Goal: Task Accomplishment & Management: Use online tool/utility

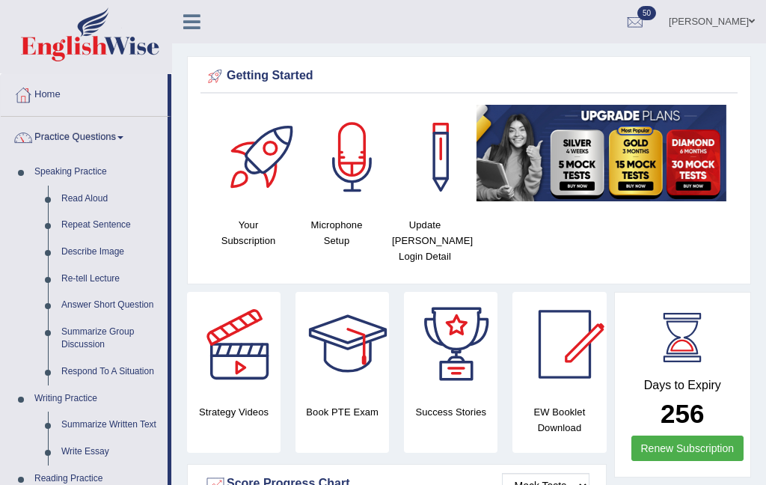
click at [71, 201] on div at bounding box center [383, 242] width 766 height 485
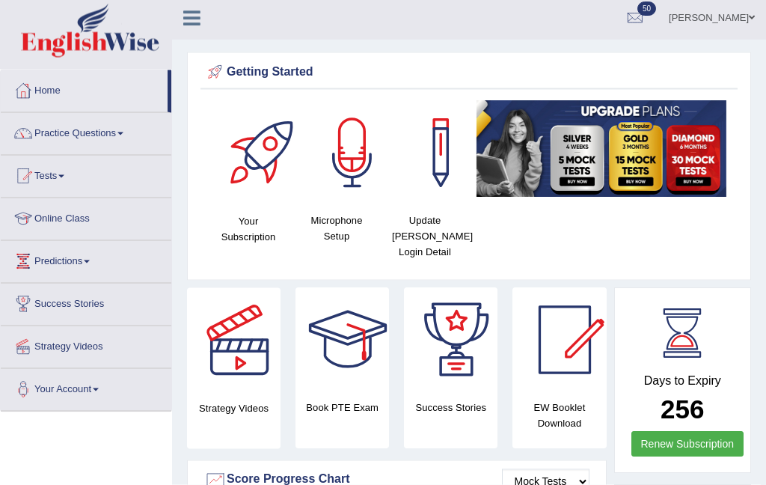
click at [105, 124] on link "Practice Questions" at bounding box center [86, 131] width 171 height 37
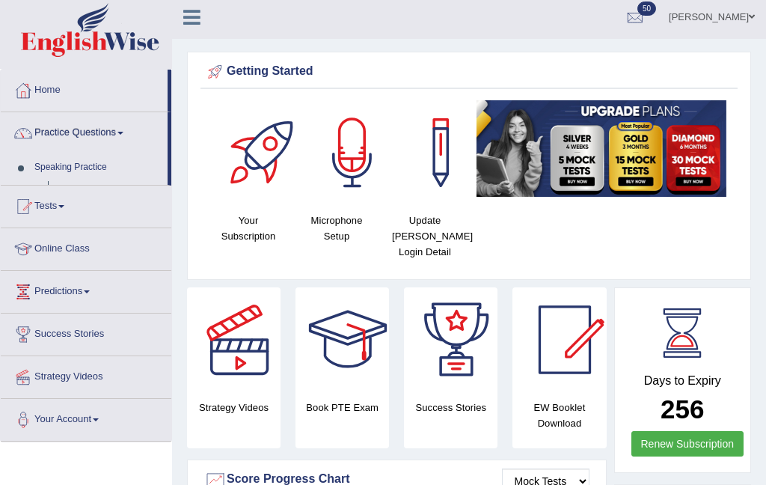
click at [118, 141] on div at bounding box center [383, 242] width 766 height 485
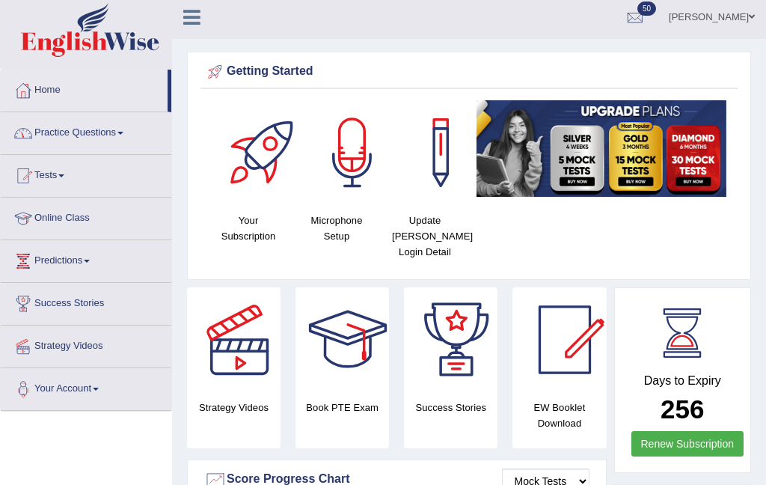
click at [128, 144] on link "Practice Questions" at bounding box center [86, 130] width 171 height 37
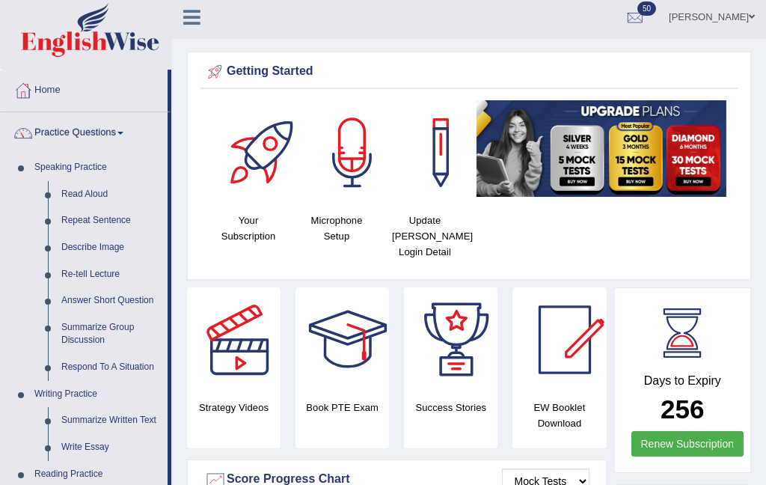
click at [101, 337] on div at bounding box center [383, 242] width 766 height 485
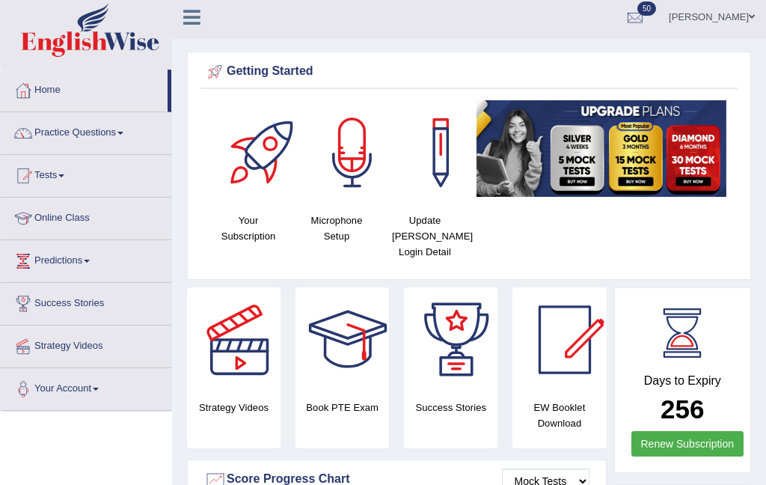
click at [372, 186] on div at bounding box center [352, 152] width 105 height 105
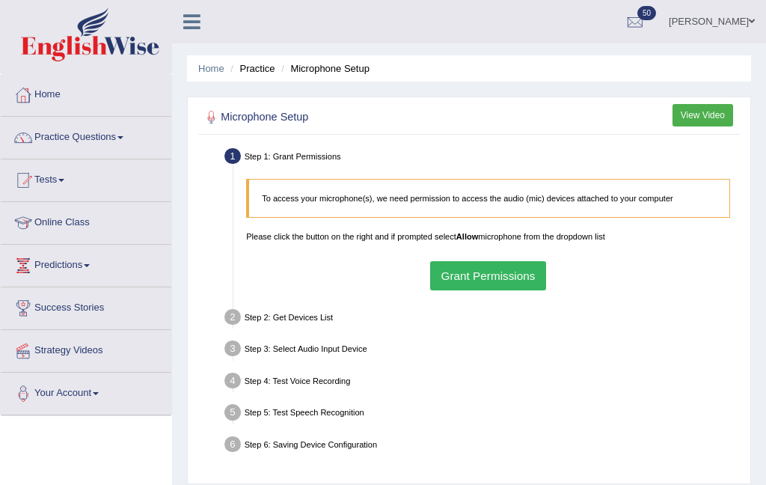
click at [528, 290] on button "Grant Permissions" at bounding box center [488, 275] width 116 height 29
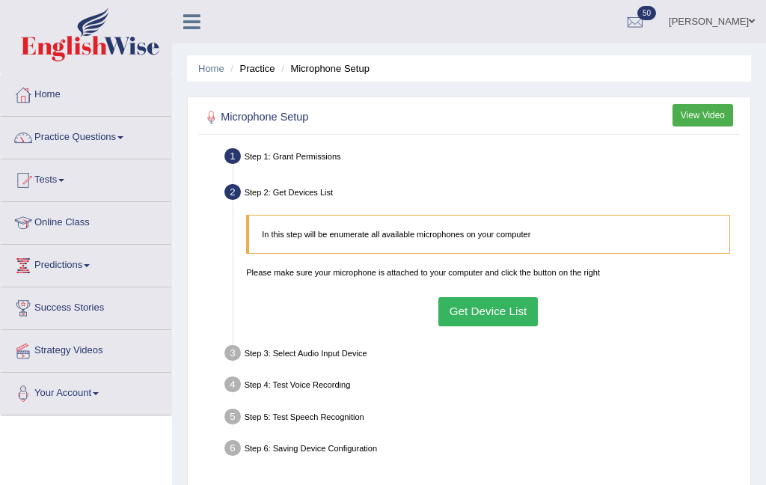
click at [526, 326] on button "Get Device List" at bounding box center [487, 311] width 99 height 29
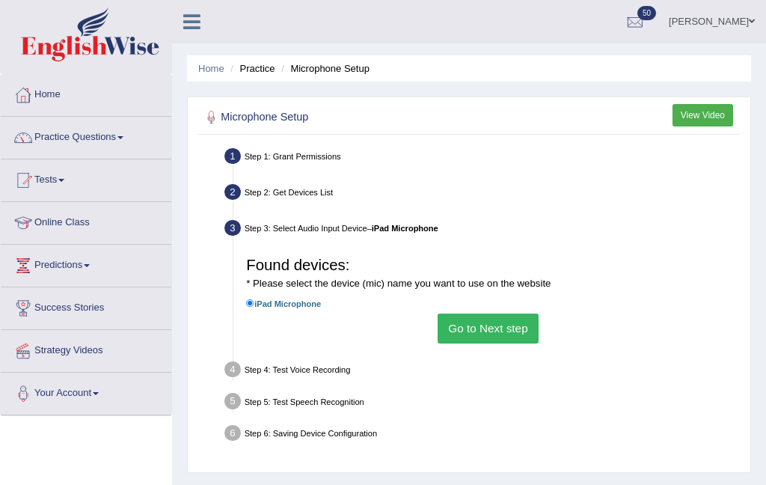
click at [526, 343] on button "Go to Next step" at bounding box center [488, 327] width 101 height 29
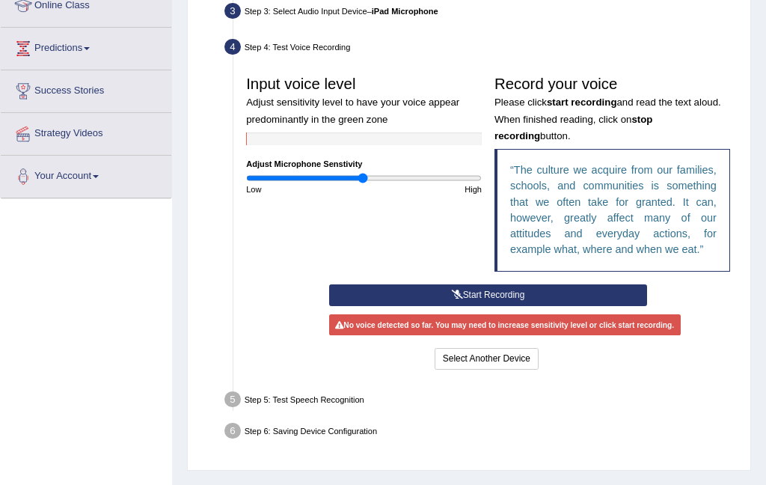
scroll to position [272, 0]
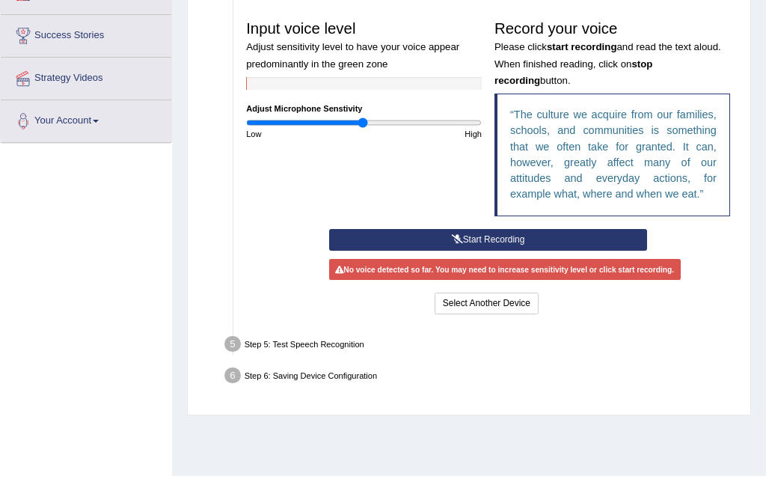
click at [599, 251] on button "Start Recording" at bounding box center [488, 240] width 318 height 22
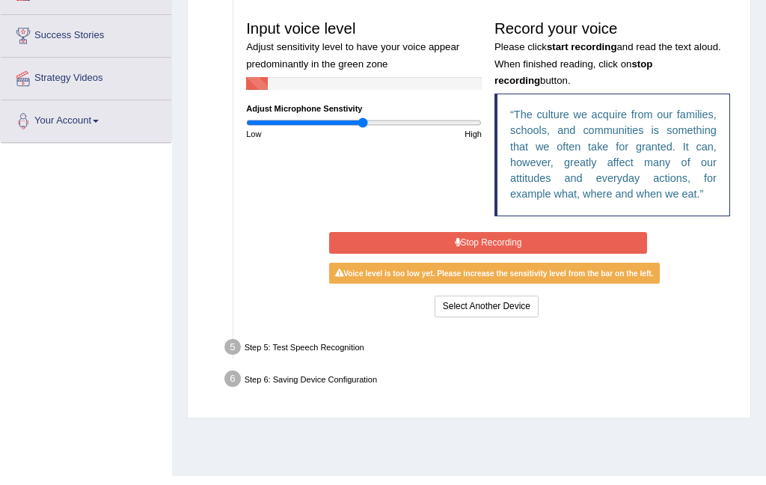
click at [623, 254] on button "Stop Recording" at bounding box center [488, 243] width 318 height 22
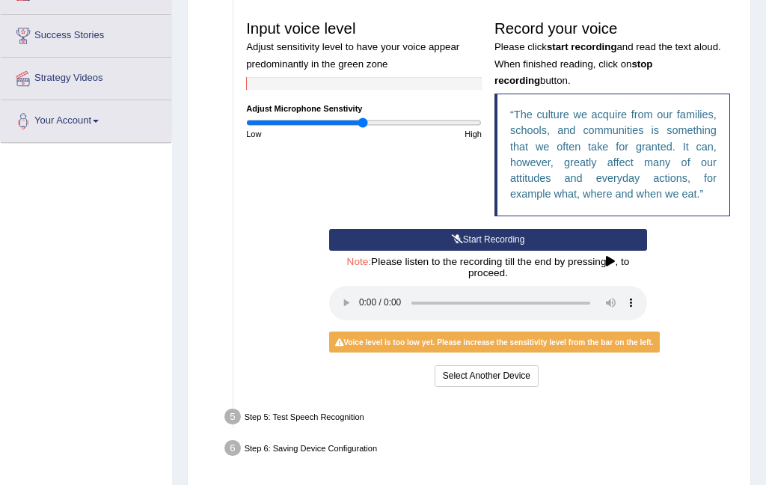
scroll to position [314, 0]
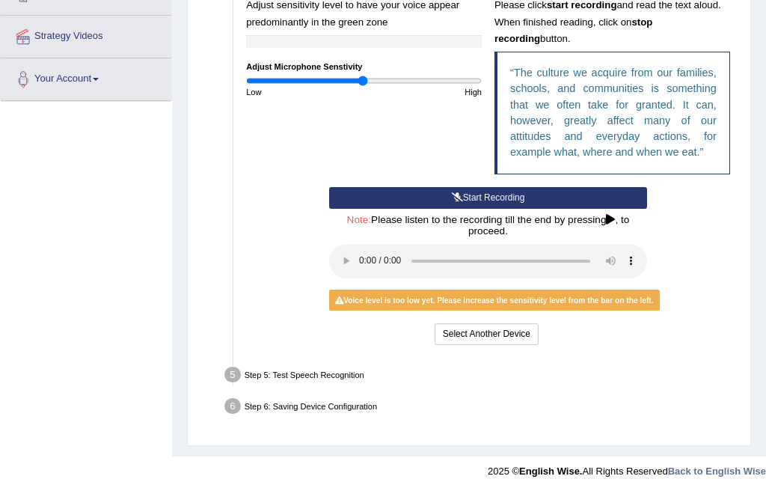
click at [367, 278] on audio at bounding box center [488, 261] width 318 height 34
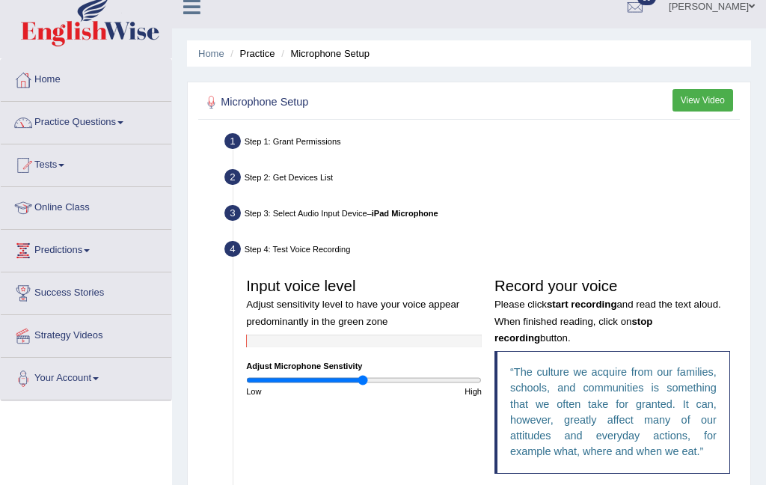
scroll to position [0, 0]
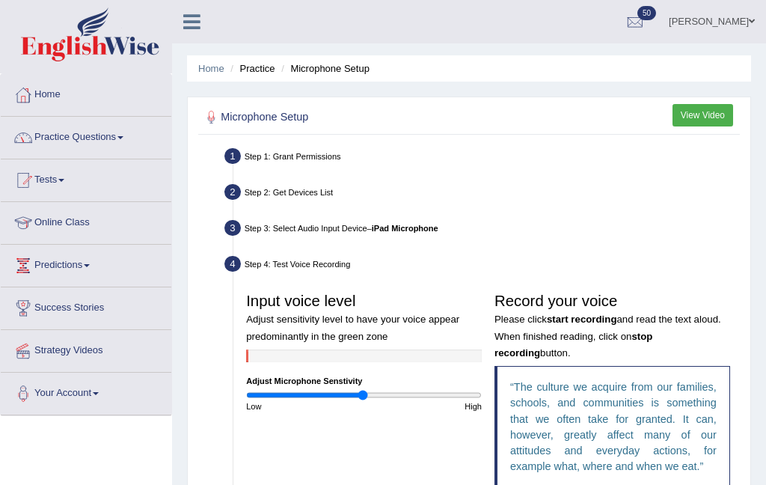
click at [119, 131] on link "Practice Questions" at bounding box center [86, 135] width 171 height 37
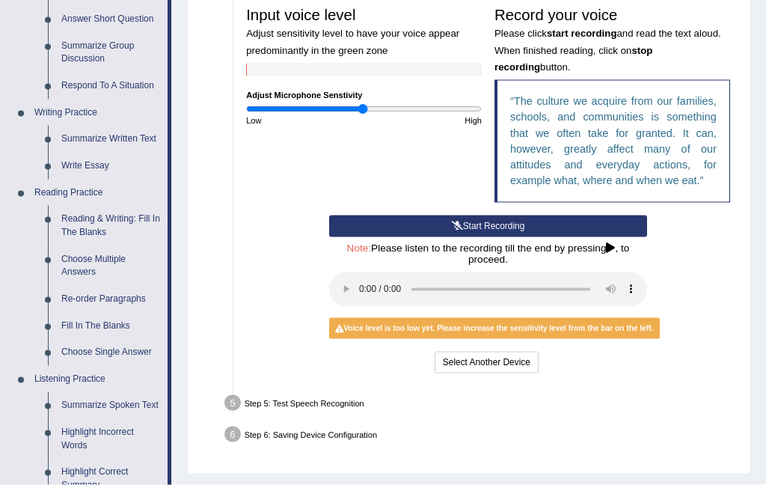
scroll to position [275, 0]
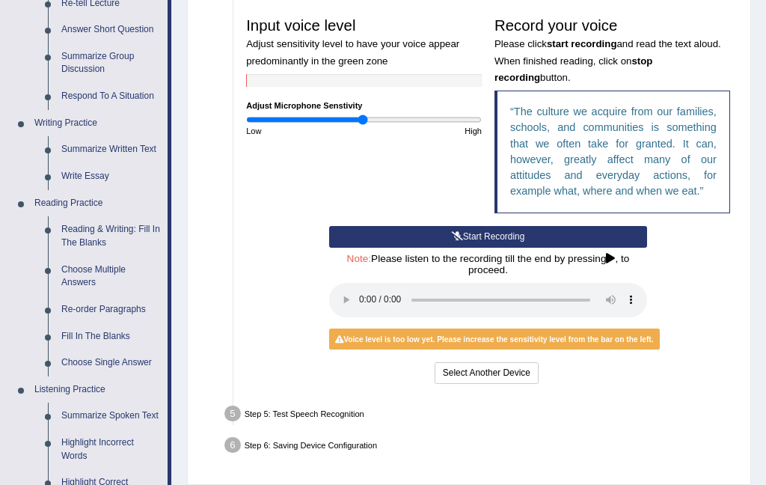
click at [524, 308] on div at bounding box center [383, 242] width 766 height 485
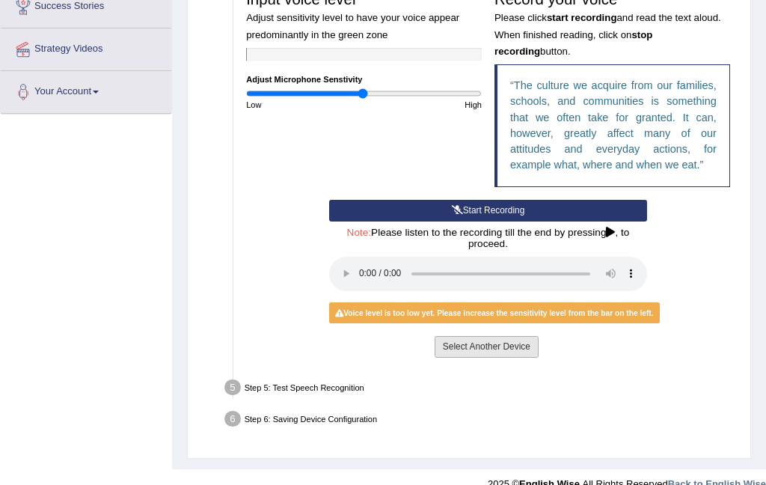
click at [539, 358] on button "Select Another Device" at bounding box center [487, 347] width 104 height 22
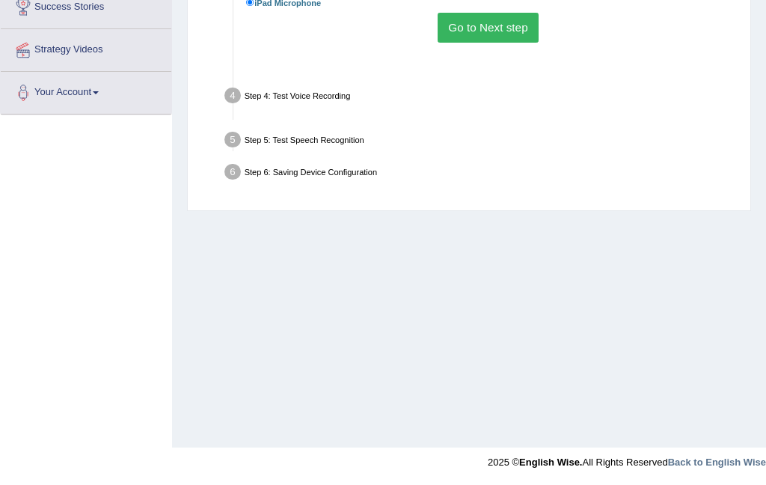
scroll to position [241, 0]
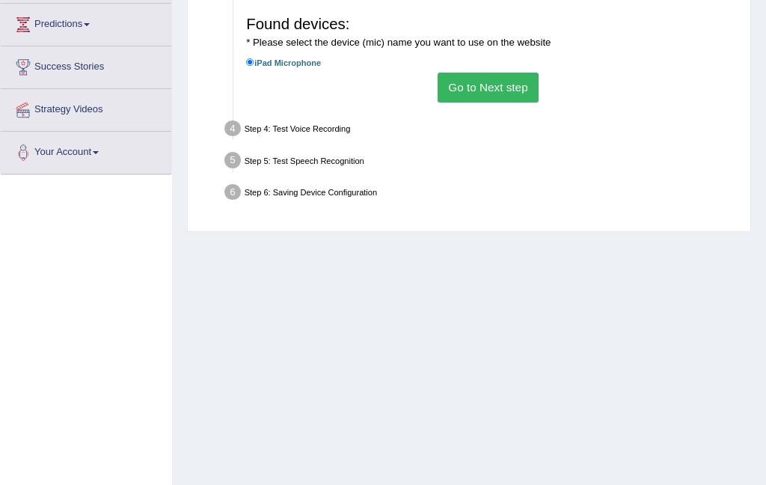
click at [510, 102] on button "Go to Next step" at bounding box center [488, 87] width 101 height 29
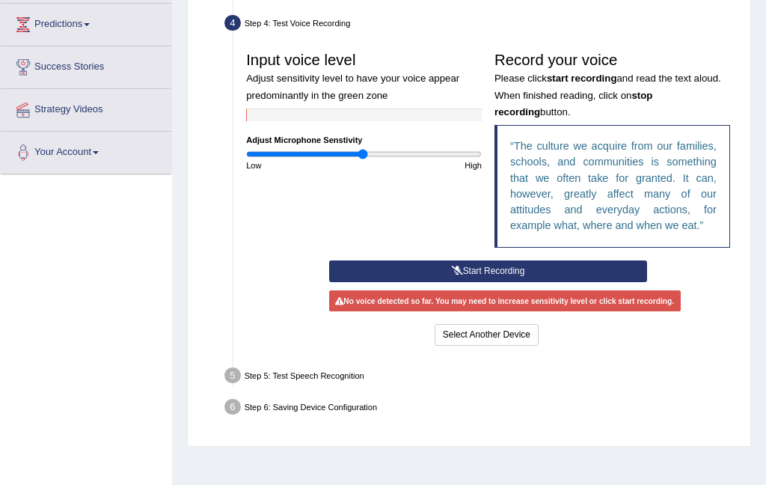
click at [622, 282] on button "Start Recording" at bounding box center [488, 271] width 318 height 22
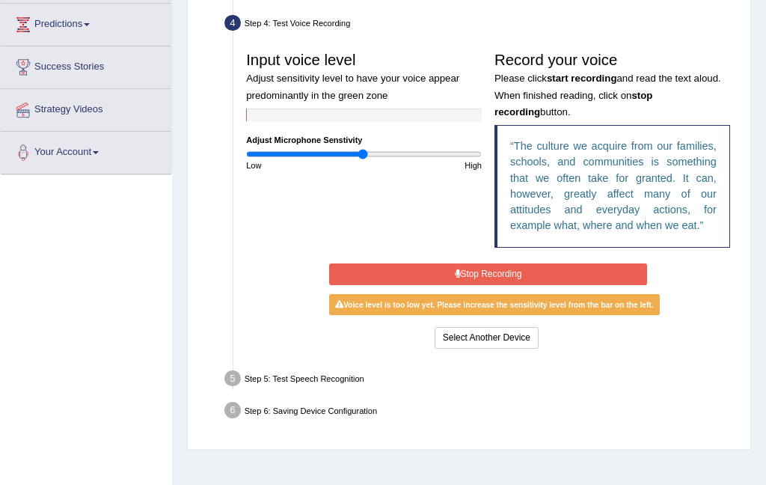
click at [632, 285] on button "Stop Recording" at bounding box center [488, 274] width 318 height 22
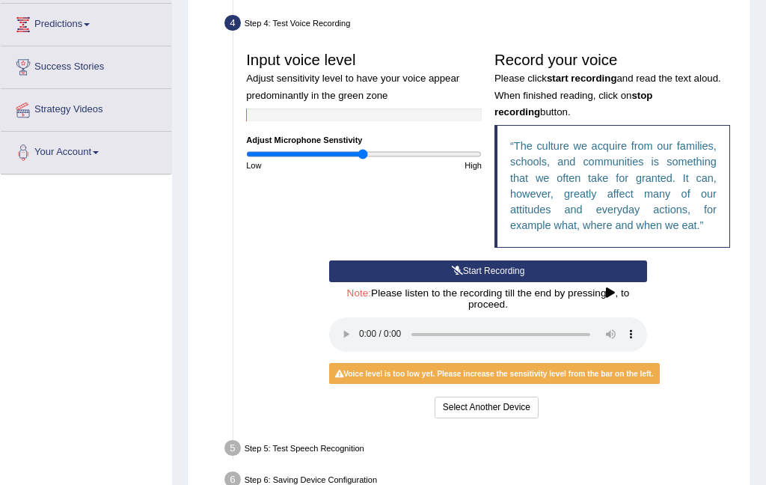
click at [634, 352] on audio at bounding box center [488, 334] width 318 height 34
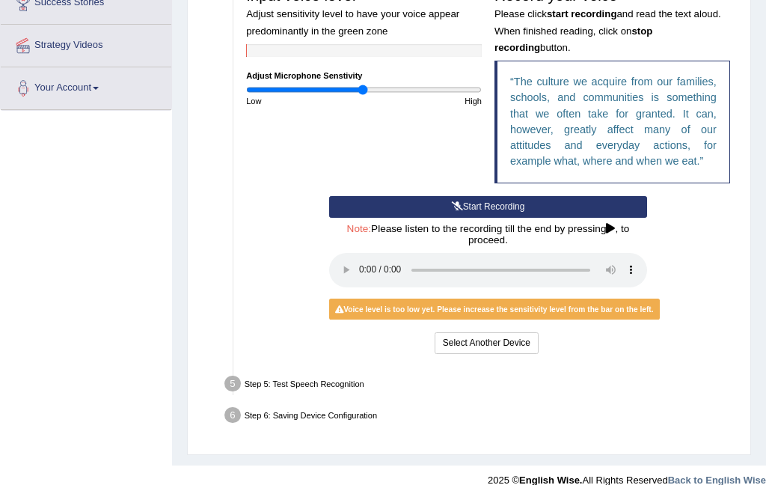
scroll to position [306, 0]
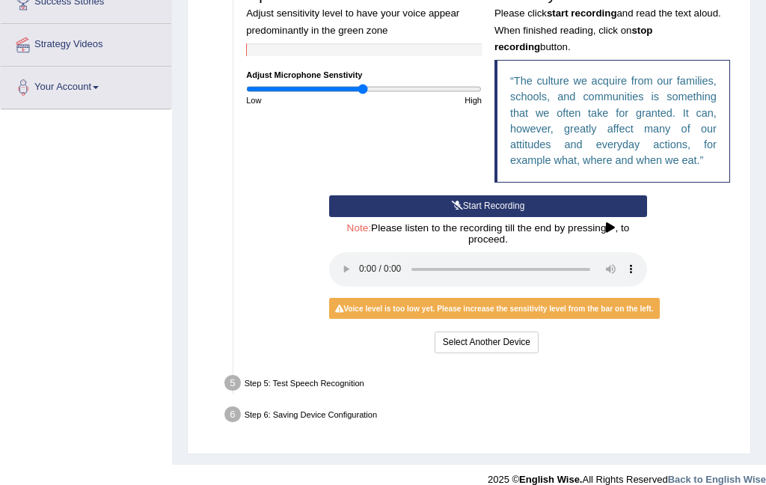
click at [584, 399] on div "Step 5: Test Speech Recognition" at bounding box center [482, 385] width 526 height 28
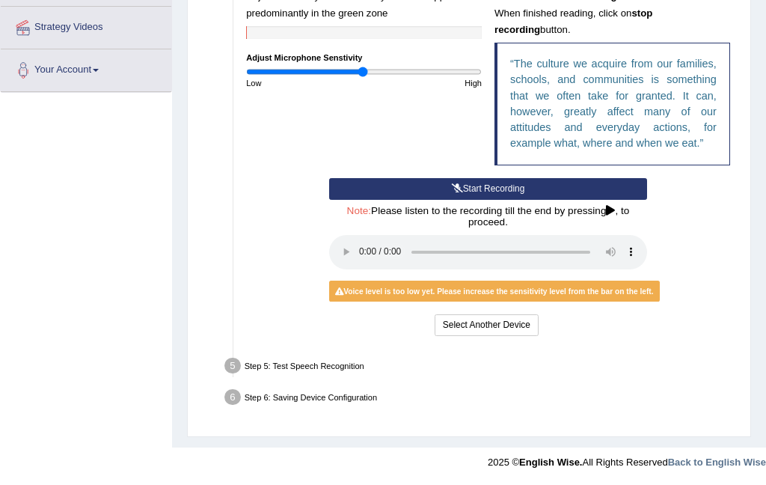
scroll to position [393, 0]
click at [637, 249] on audio at bounding box center [488, 252] width 318 height 34
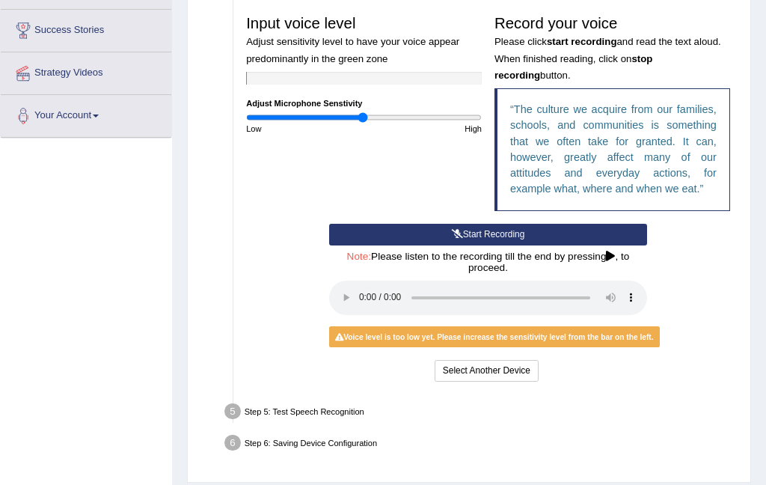
scroll to position [277, 0]
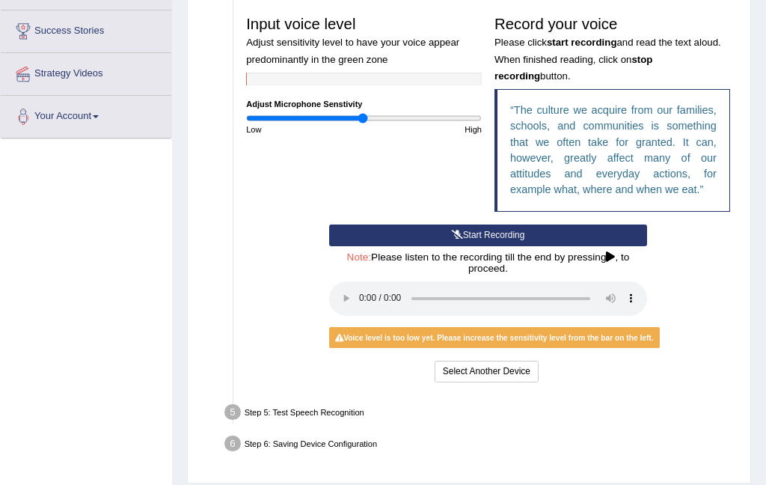
click at [629, 316] on audio at bounding box center [488, 298] width 318 height 34
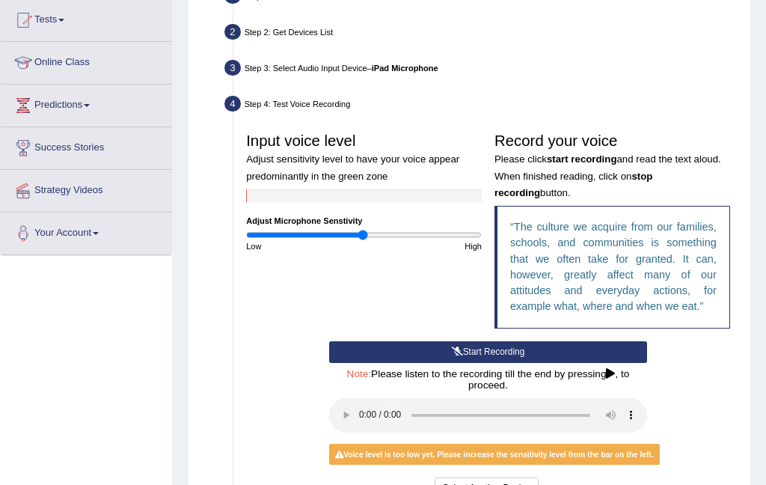
scroll to position [159, 0]
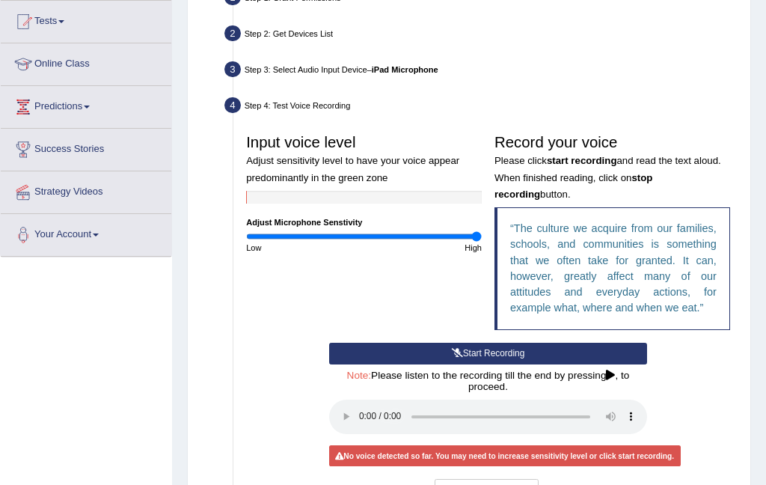
type input "2"
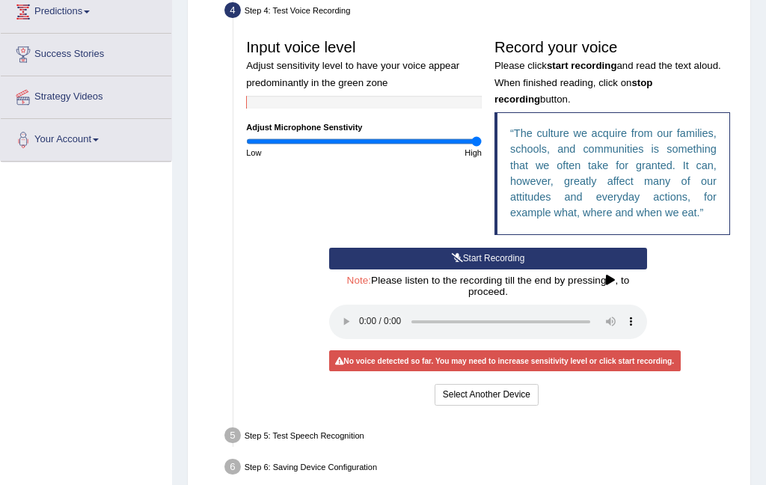
click at [606, 286] on icon at bounding box center [610, 280] width 9 height 10
click at [600, 269] on button "Start Recording" at bounding box center [488, 259] width 318 height 22
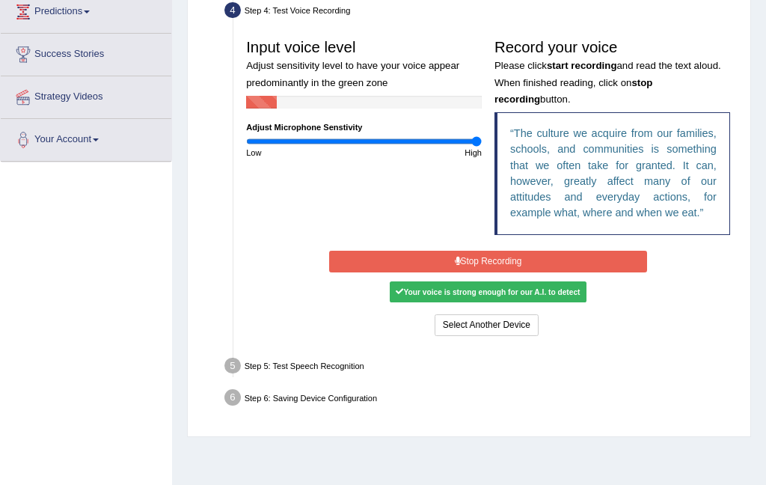
click at [638, 272] on button "Stop Recording" at bounding box center [488, 262] width 318 height 22
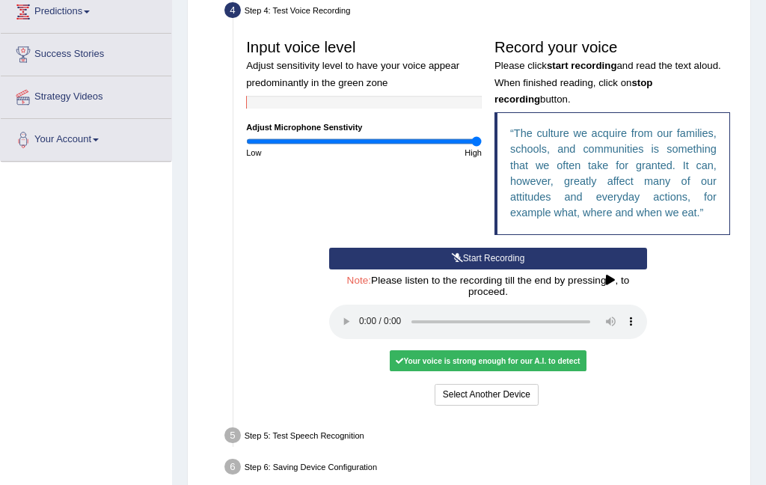
click at [586, 371] on div "Your voice is strong enough for our A.I. to detect" at bounding box center [488, 360] width 197 height 21
click at [361, 339] on audio at bounding box center [488, 321] width 318 height 34
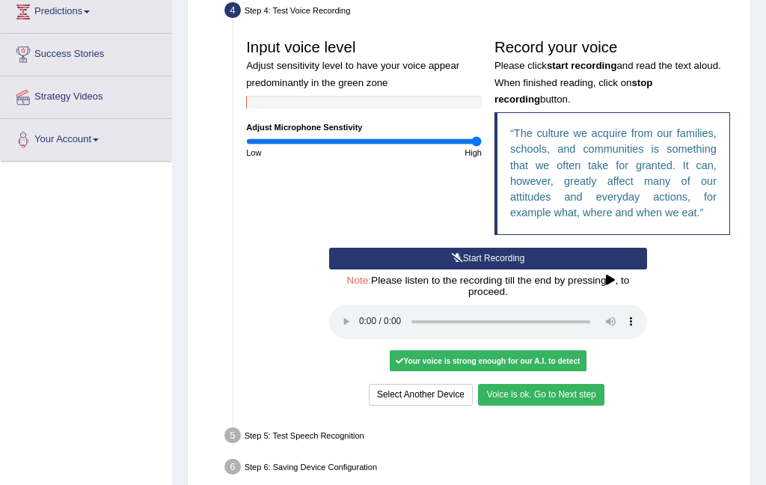
click at [604, 405] on button "Voice is ok. Go to Next step" at bounding box center [541, 395] width 126 height 22
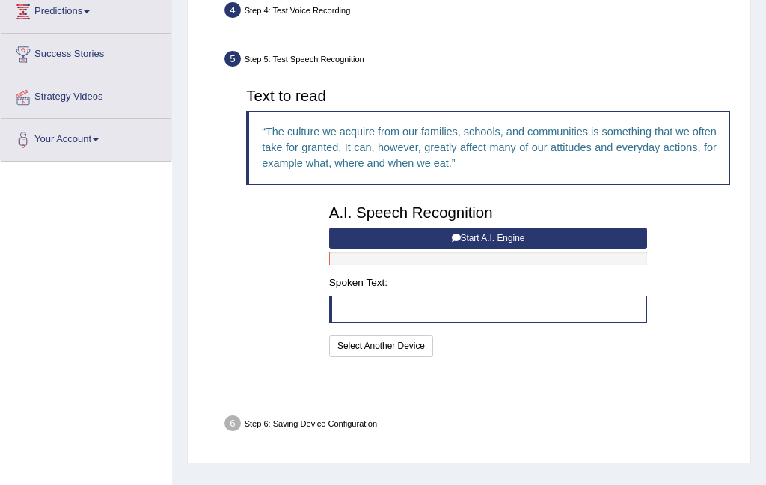
scroll to position [241, 0]
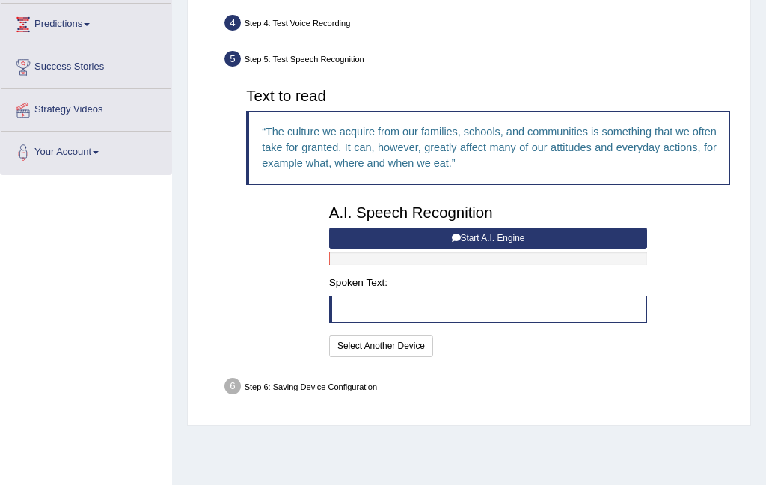
click at [625, 249] on button "Start A.I. Engine" at bounding box center [488, 238] width 318 height 22
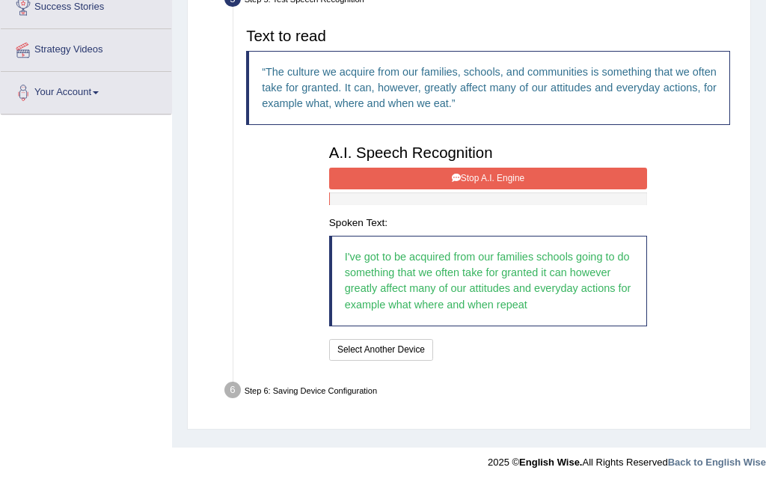
scroll to position [310, 0]
click at [579, 189] on button "Stop A.I. Engine" at bounding box center [488, 179] width 318 height 22
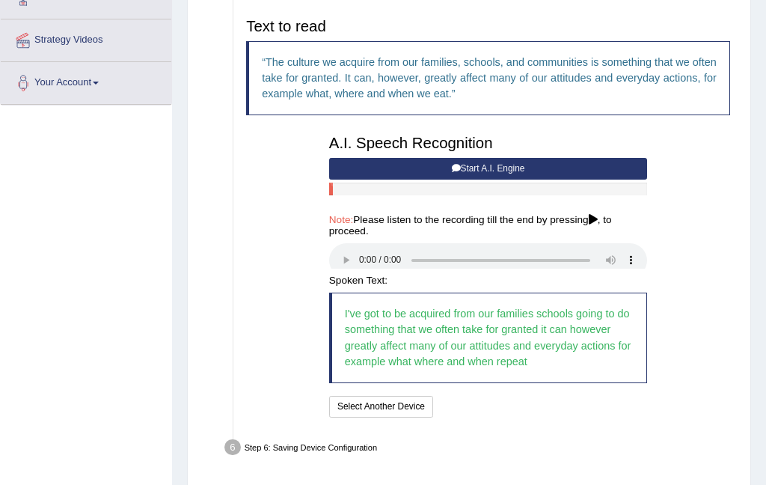
click at [582, 180] on button "Start A.I. Engine" at bounding box center [488, 169] width 318 height 22
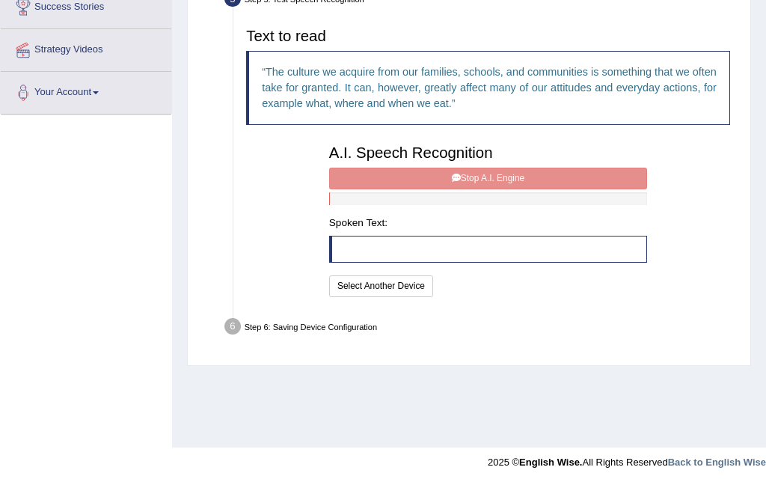
scroll to position [241, 0]
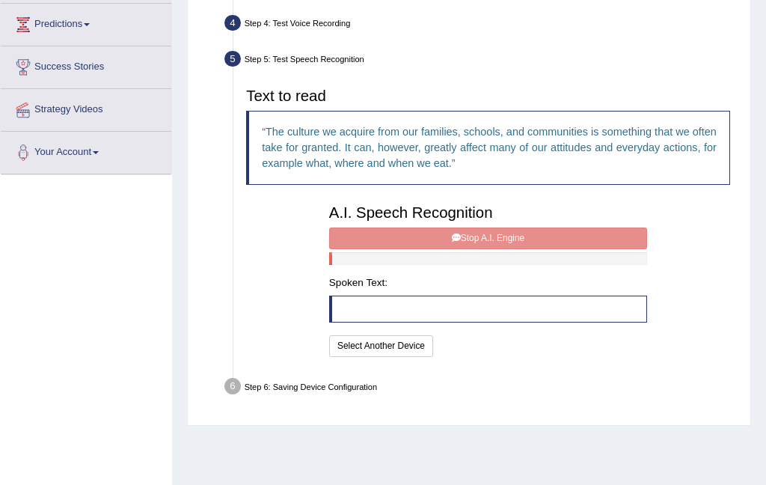
click at [570, 275] on div "A.I. Speech Recognition Start A.I. Engine Stop A.I. Engine Note: Please listen …" at bounding box center [487, 278] width 331 height 162
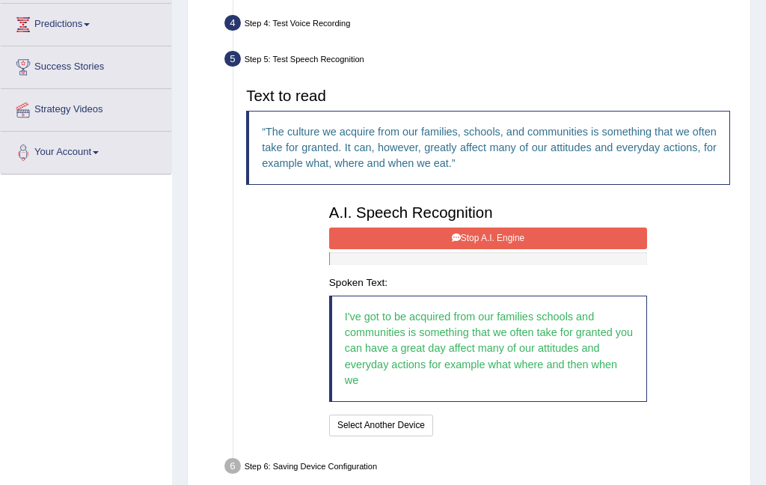
click at [610, 249] on button "Stop A.I. Engine" at bounding box center [488, 238] width 318 height 22
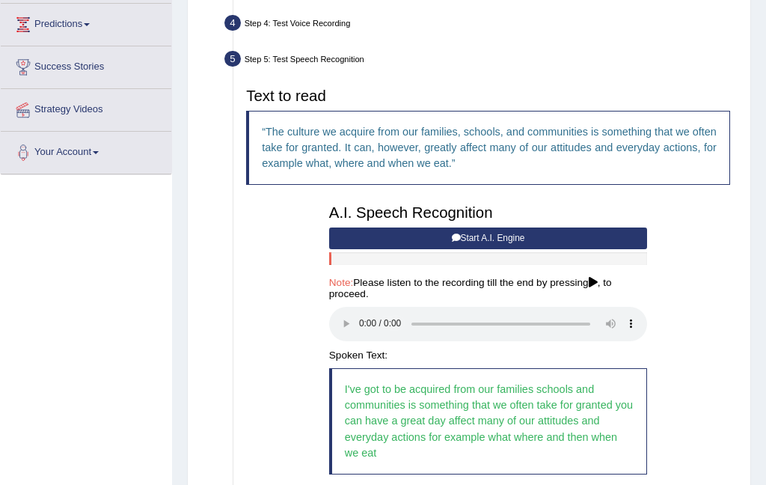
click at [589, 288] on icon at bounding box center [593, 283] width 9 height 10
click at [363, 341] on audio at bounding box center [488, 324] width 318 height 34
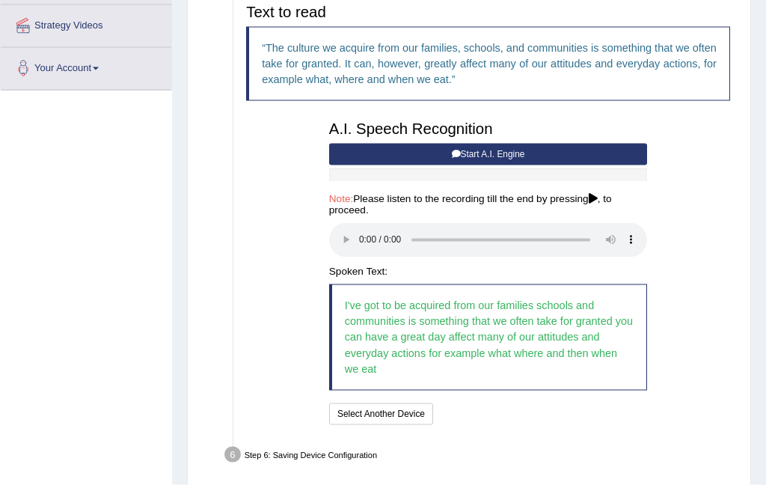
scroll to position [325, 0]
click at [571, 424] on button "Speech is ok. Go to Last step" at bounding box center [504, 413] width 133 height 22
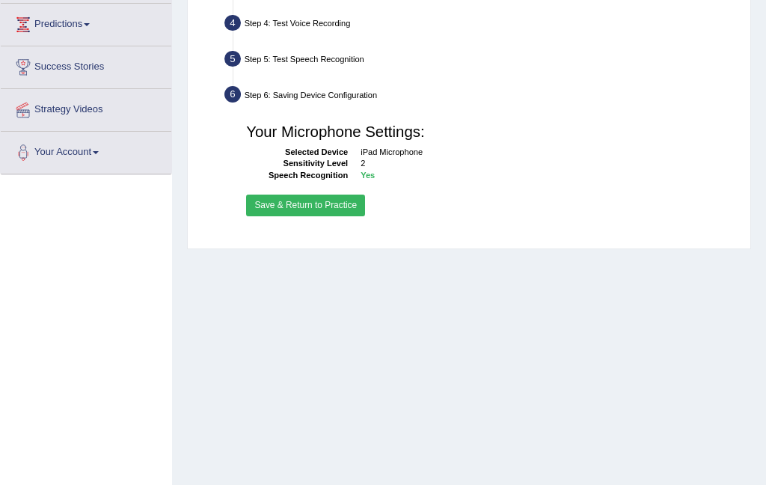
click at [362, 216] on button "Save & Return to Practice" at bounding box center [305, 205] width 119 height 22
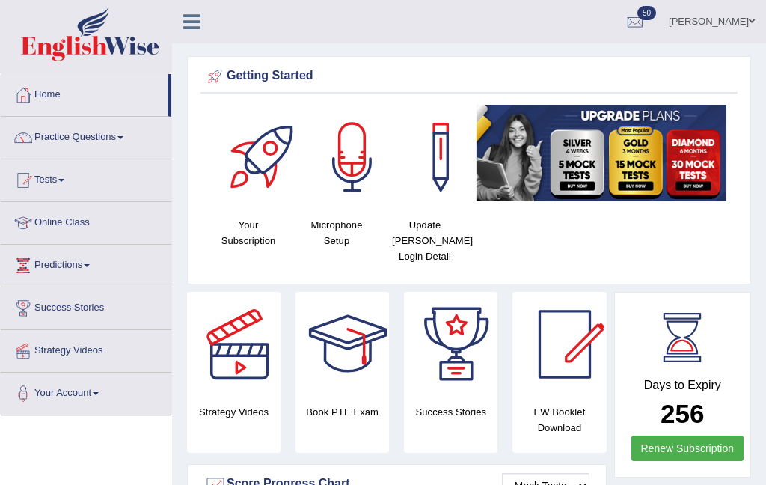
click at [119, 135] on link "Practice Questions" at bounding box center [86, 135] width 171 height 37
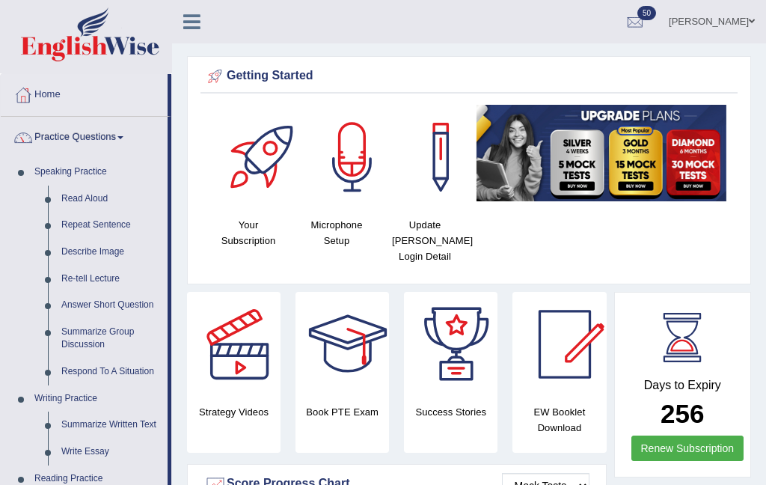
click at [93, 196] on div at bounding box center [383, 242] width 766 height 485
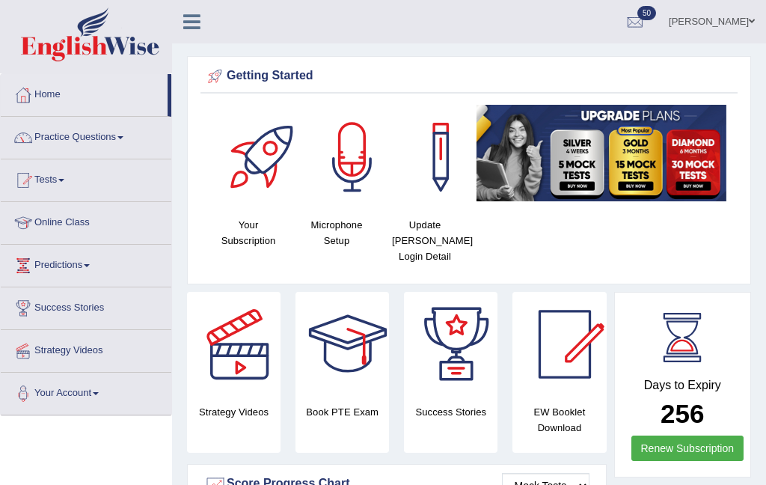
click at [117, 135] on link "Practice Questions" at bounding box center [86, 135] width 171 height 37
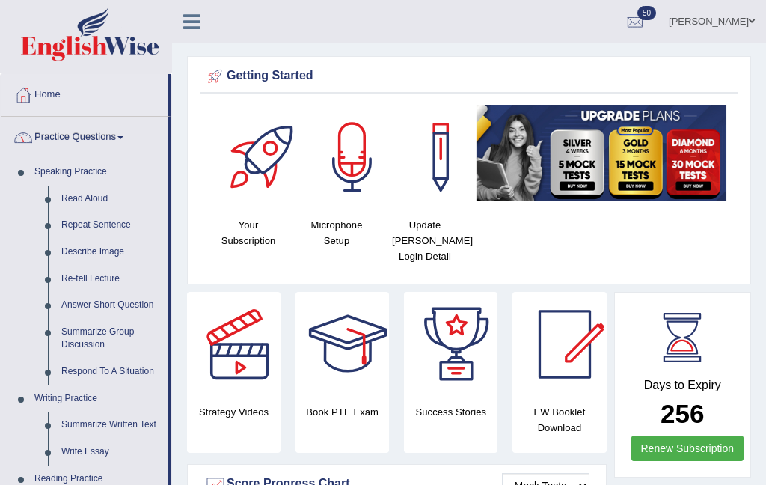
click at [120, 225] on div at bounding box center [383, 242] width 766 height 485
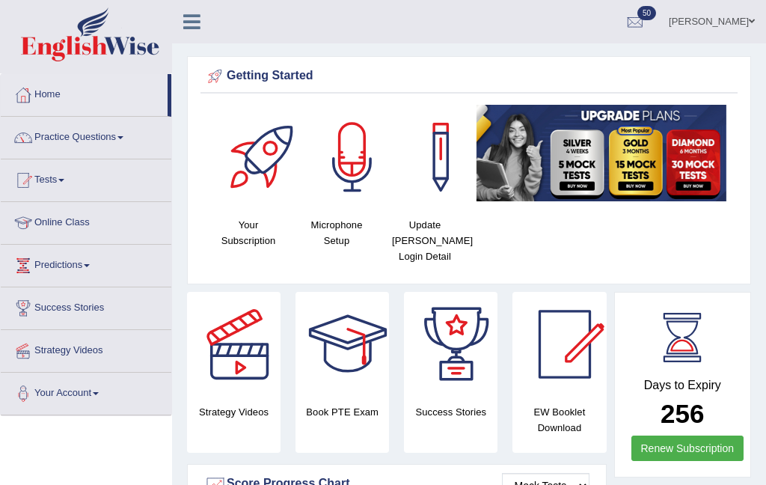
click at [188, 22] on icon at bounding box center [191, 21] width 17 height 19
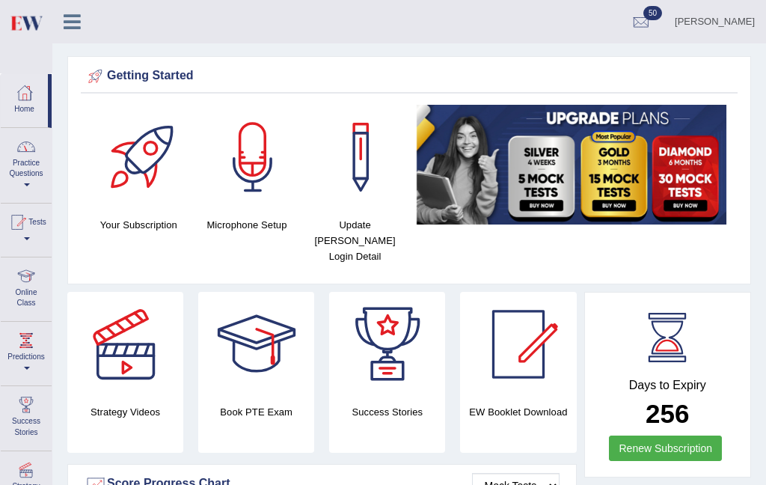
click at [31, 163] on link "Practice Questions" at bounding box center [26, 163] width 51 height 70
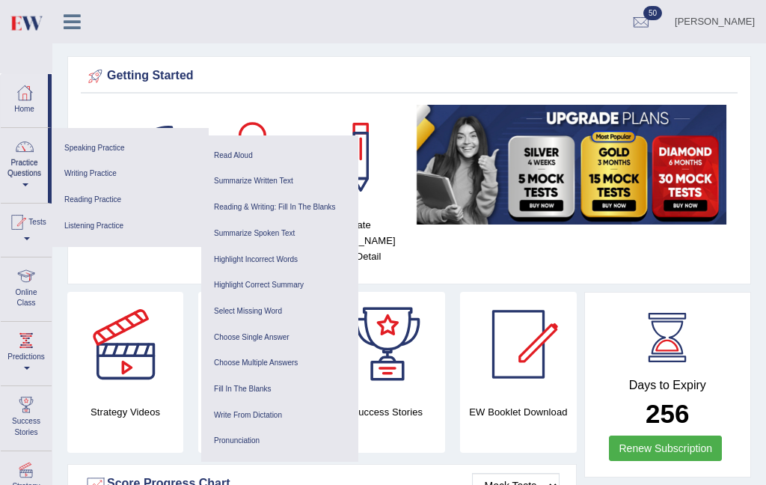
click at [76, 22] on div at bounding box center [383, 242] width 766 height 485
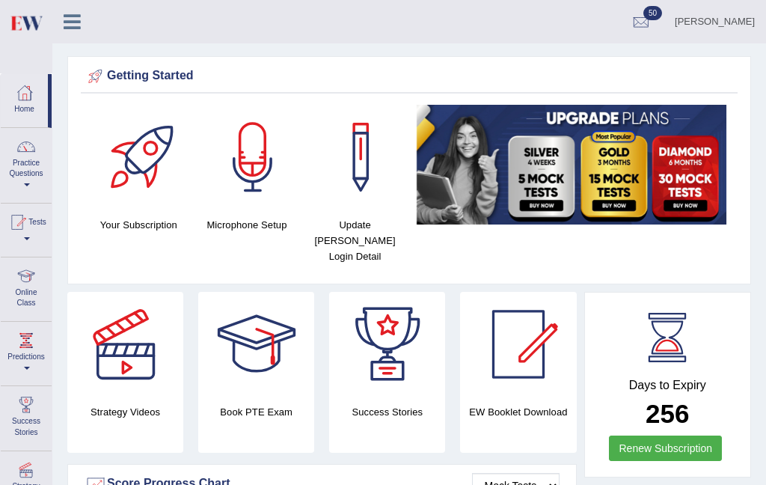
click at [76, 22] on icon at bounding box center [72, 21] width 17 height 19
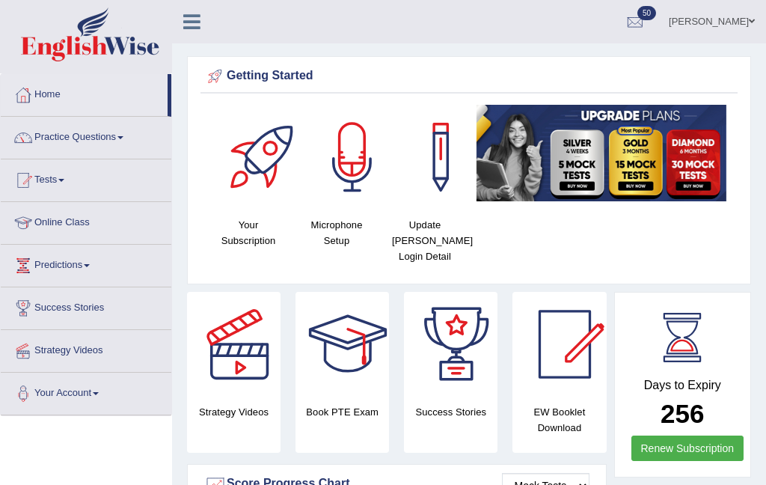
click at [153, 145] on link "Practice Questions" at bounding box center [86, 135] width 171 height 37
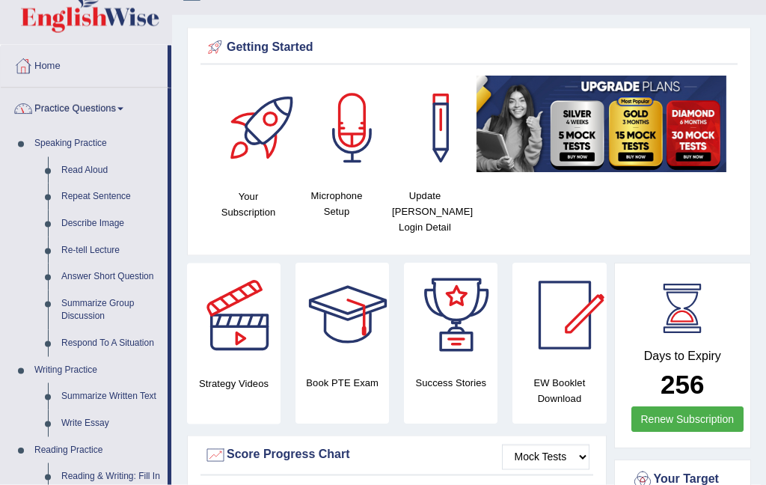
scroll to position [31, 0]
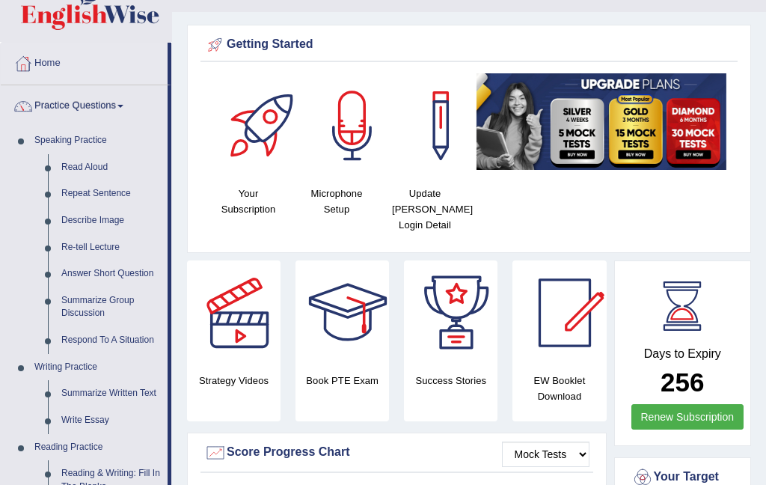
click at [111, 306] on div at bounding box center [383, 242] width 766 height 485
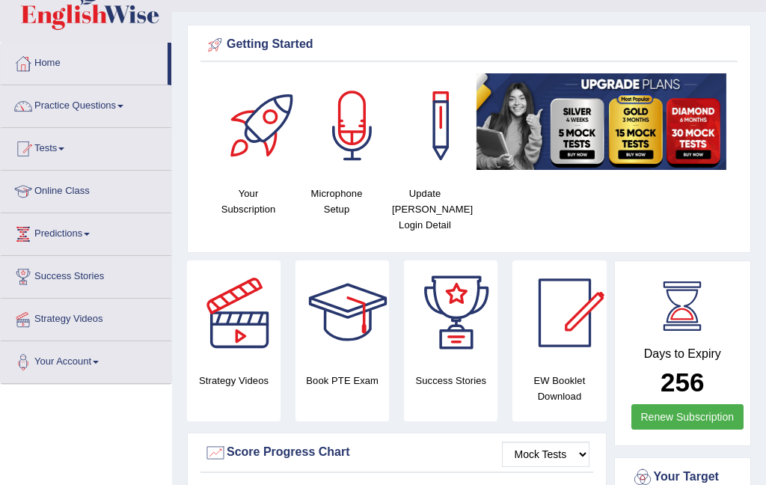
click at [123, 105] on span at bounding box center [120, 106] width 6 height 3
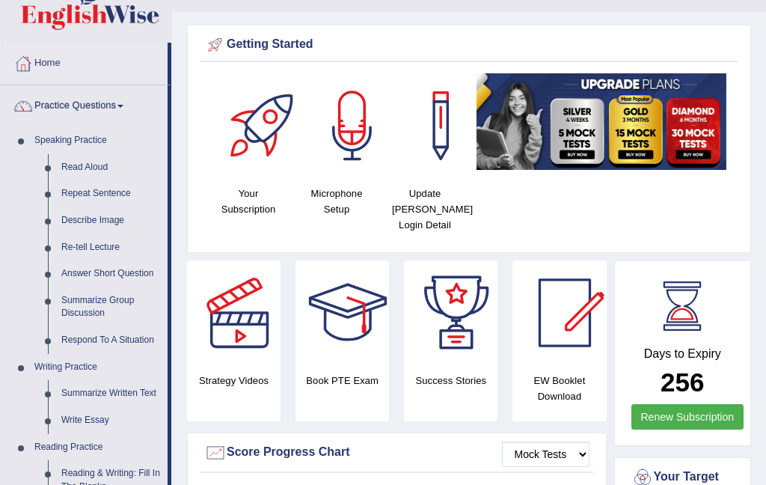
click at [126, 340] on div at bounding box center [383, 242] width 766 height 485
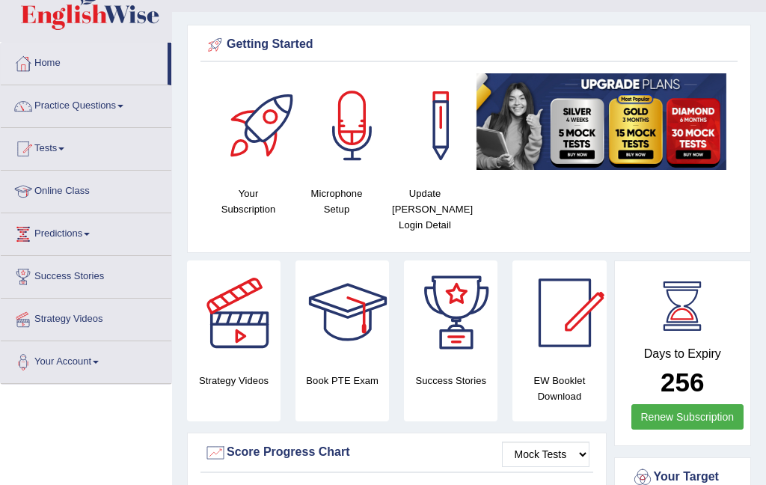
click at [137, 108] on link "Practice Questions" at bounding box center [86, 103] width 171 height 37
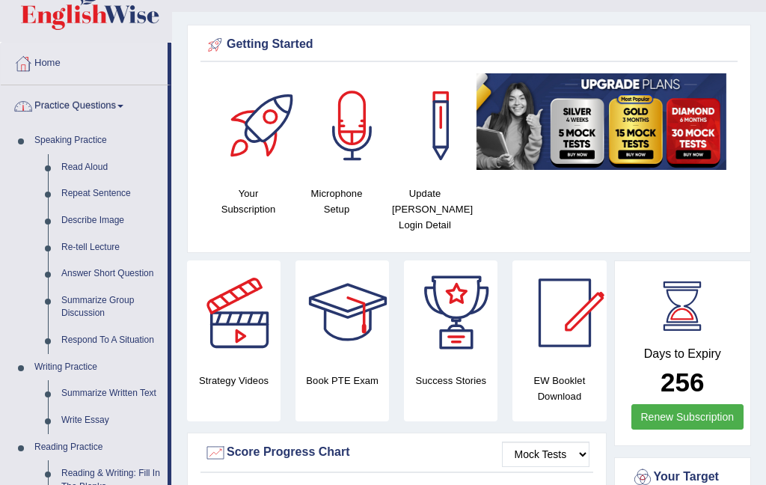
click at [117, 221] on div at bounding box center [383, 242] width 766 height 485
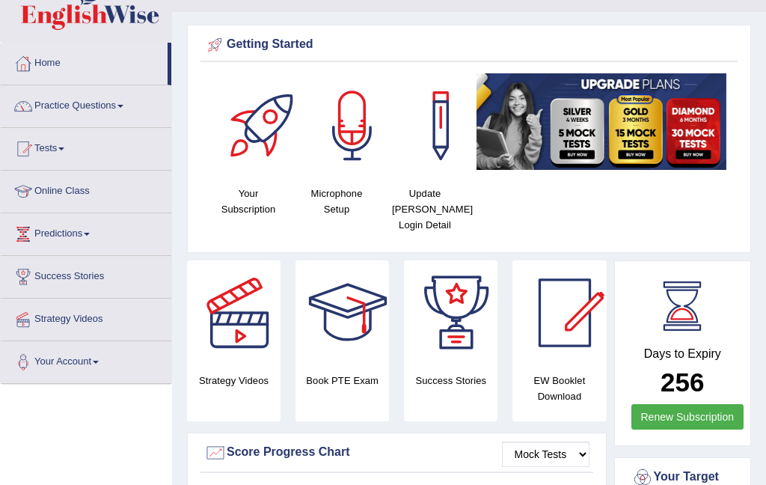
click at [138, 107] on link "Practice Questions" at bounding box center [86, 103] width 171 height 37
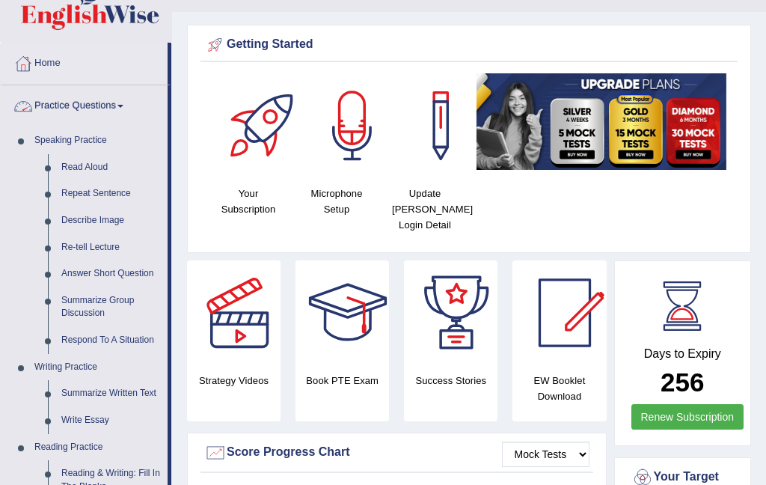
click at [111, 173] on div at bounding box center [383, 242] width 766 height 485
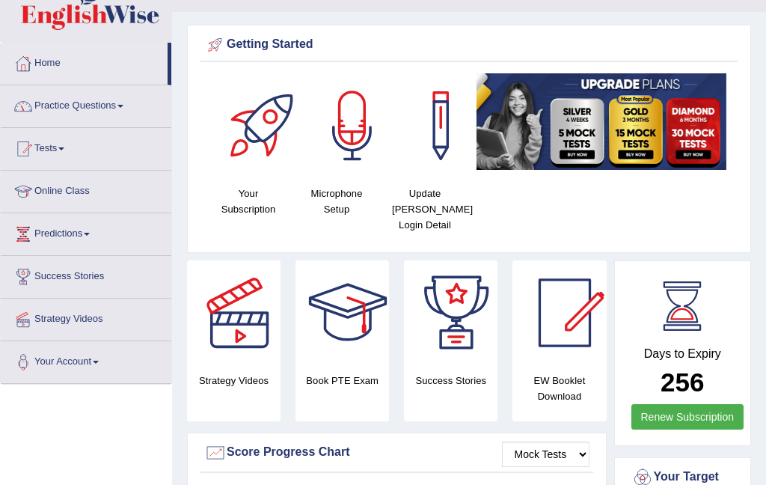
click at [132, 114] on link "Practice Questions" at bounding box center [86, 103] width 171 height 37
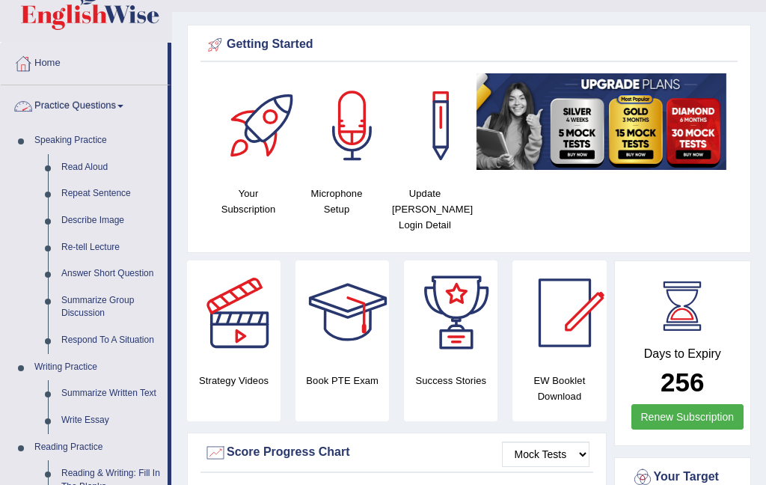
click at [105, 165] on div at bounding box center [383, 242] width 766 height 485
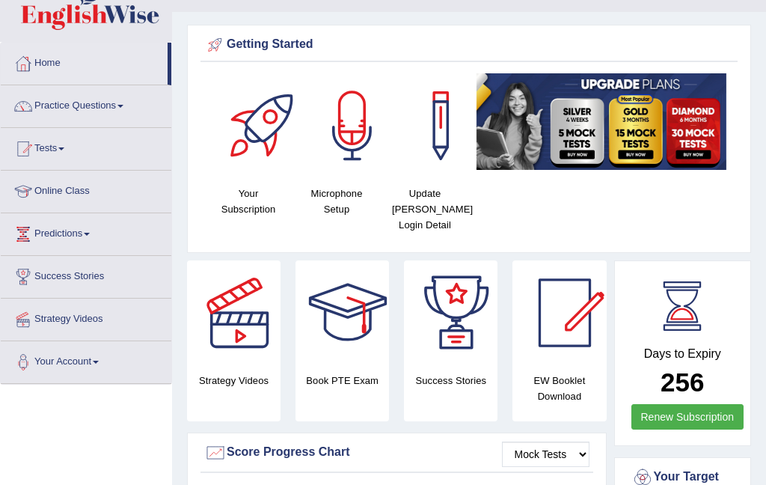
click at [147, 111] on link "Practice Questions" at bounding box center [86, 103] width 171 height 37
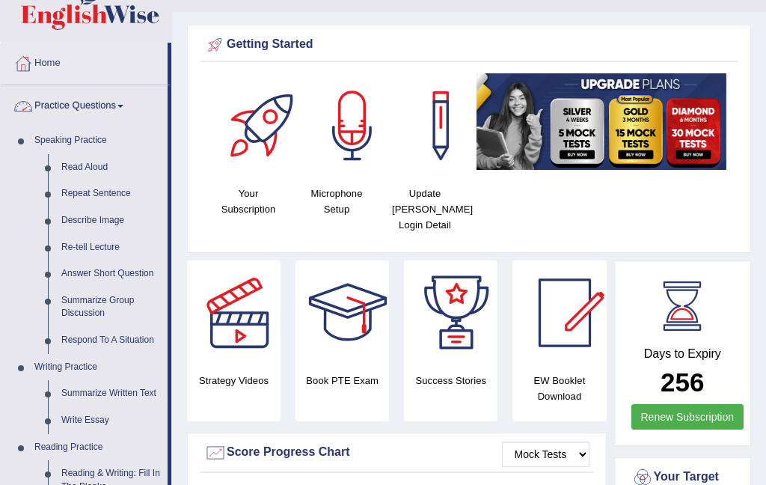
click at [123, 271] on div at bounding box center [383, 242] width 766 height 485
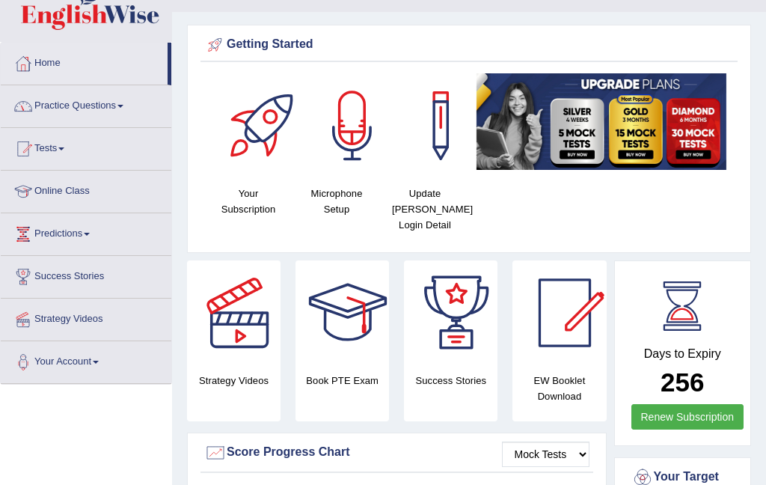
click at [132, 119] on link "Practice Questions" at bounding box center [86, 103] width 171 height 37
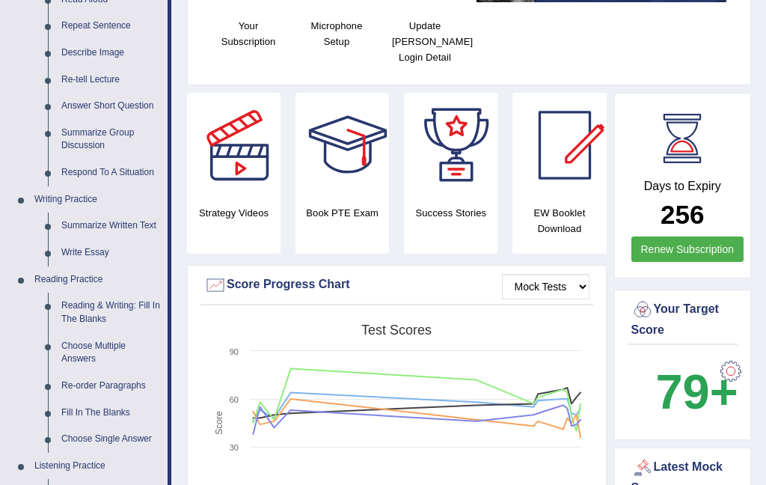
scroll to position [208, 0]
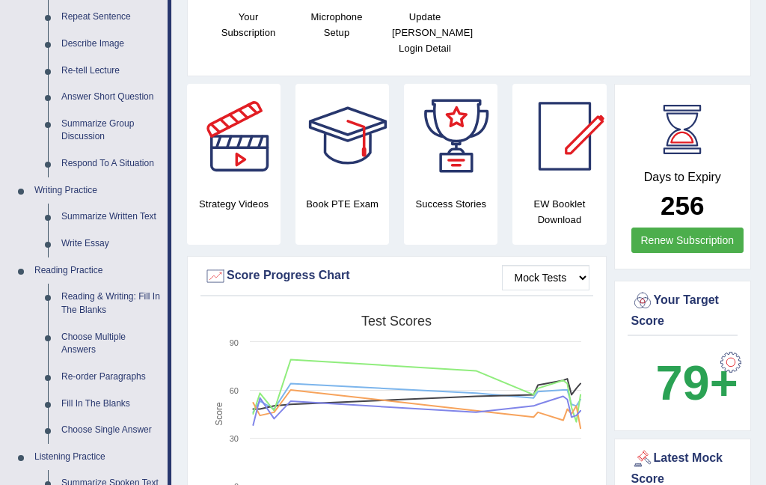
click at [96, 245] on div at bounding box center [383, 242] width 766 height 485
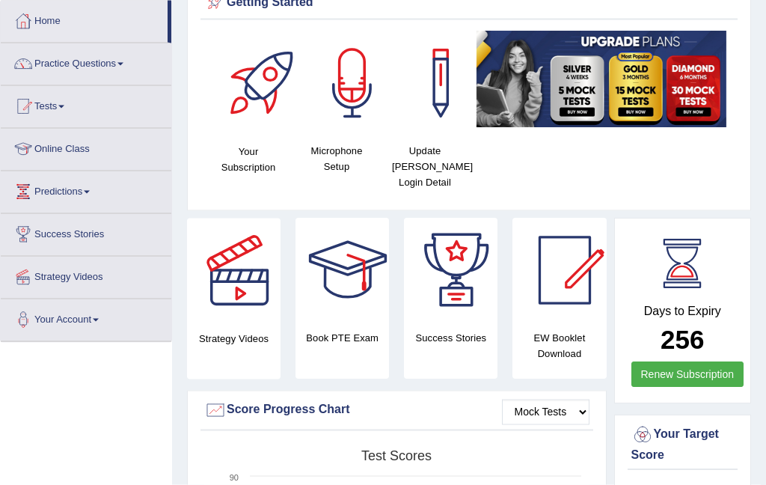
scroll to position [74, 0]
